Goal: Task Accomplishment & Management: Manage account settings

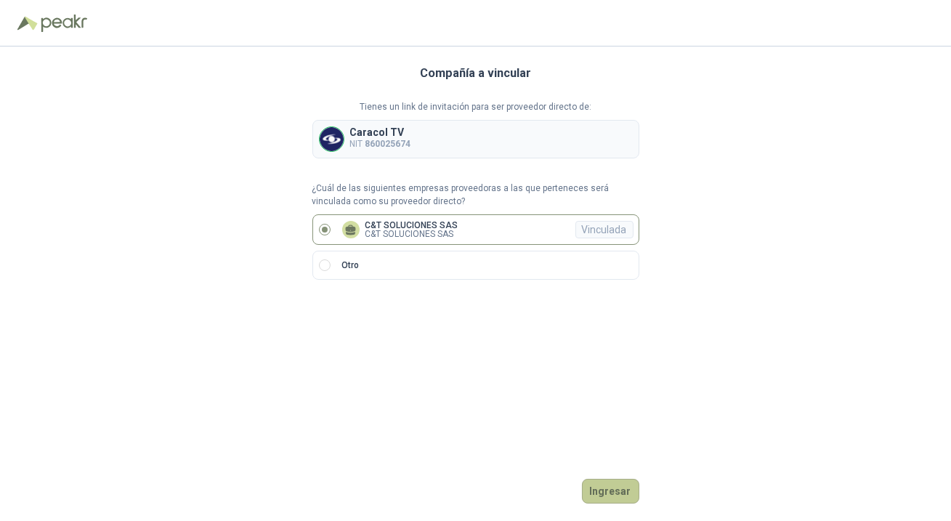
click at [593, 491] on button "Ingresar" at bounding box center [610, 491] width 57 height 25
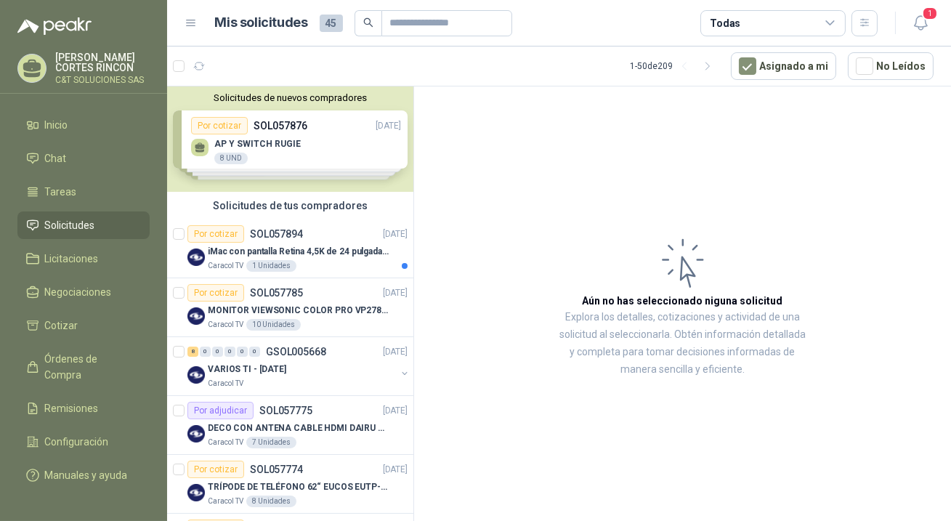
click at [89, 225] on span "Solicitudes" at bounding box center [70, 225] width 50 height 16
click at [922, 16] on span "1" at bounding box center [930, 14] width 16 height 14
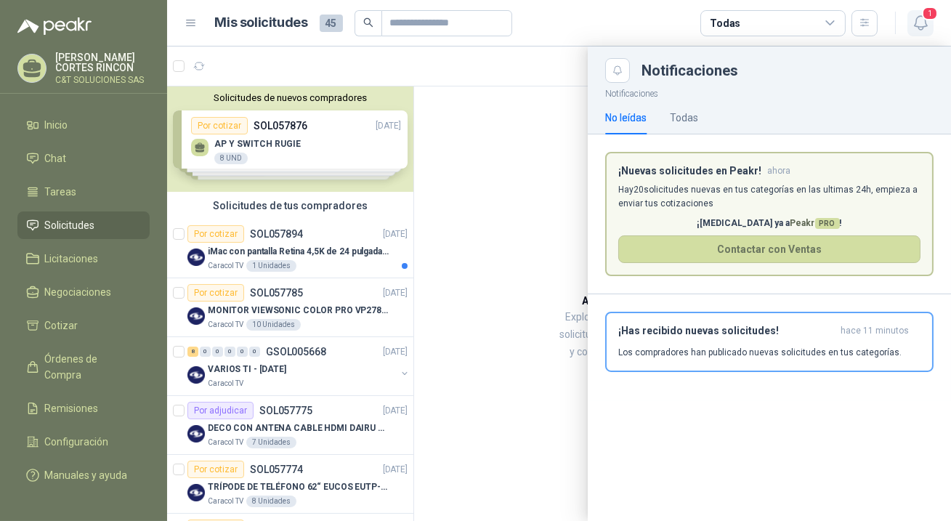
click at [927, 14] on span "1" at bounding box center [930, 14] width 16 height 14
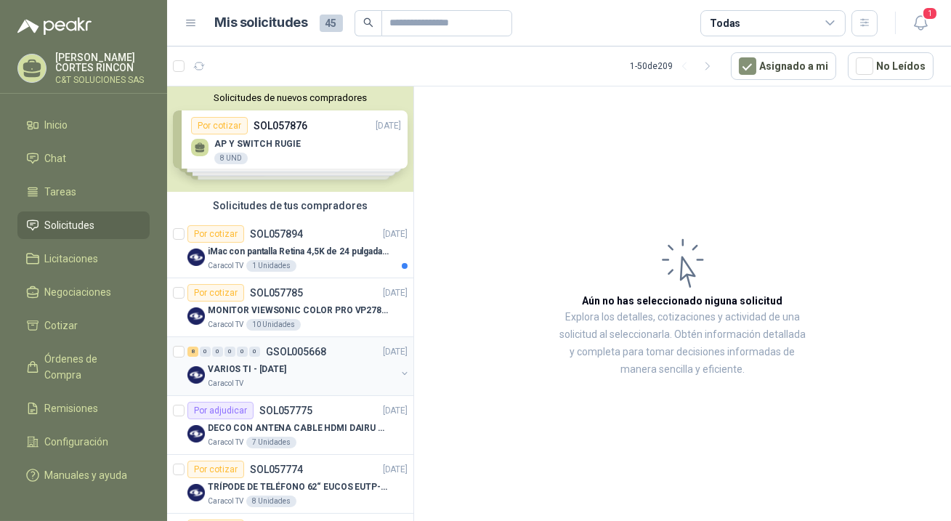
scroll to position [65, 0]
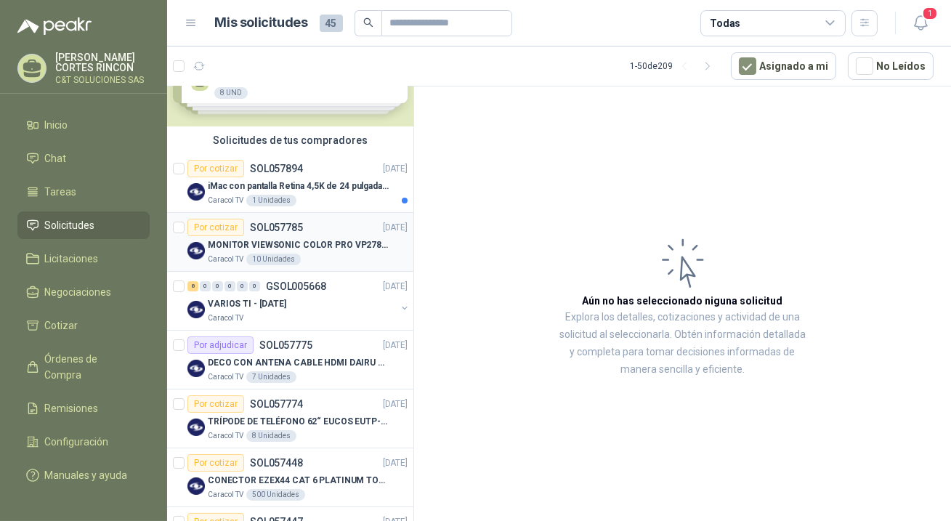
click at [222, 225] on div "Por cotizar" at bounding box center [215, 227] width 57 height 17
